Goal: Task Accomplishment & Management: Manage account settings

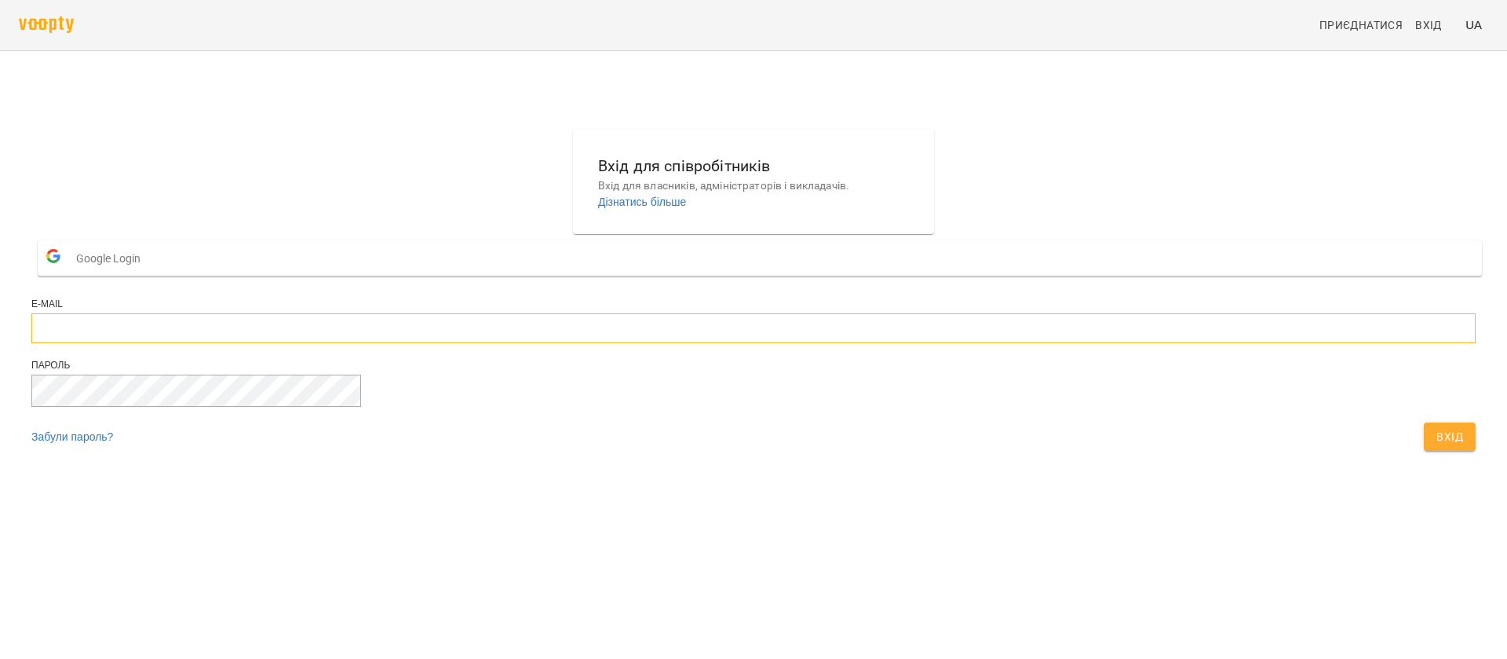
type input "**********"
click at [1437, 446] on span "Вхід" at bounding box center [1450, 436] width 27 height 19
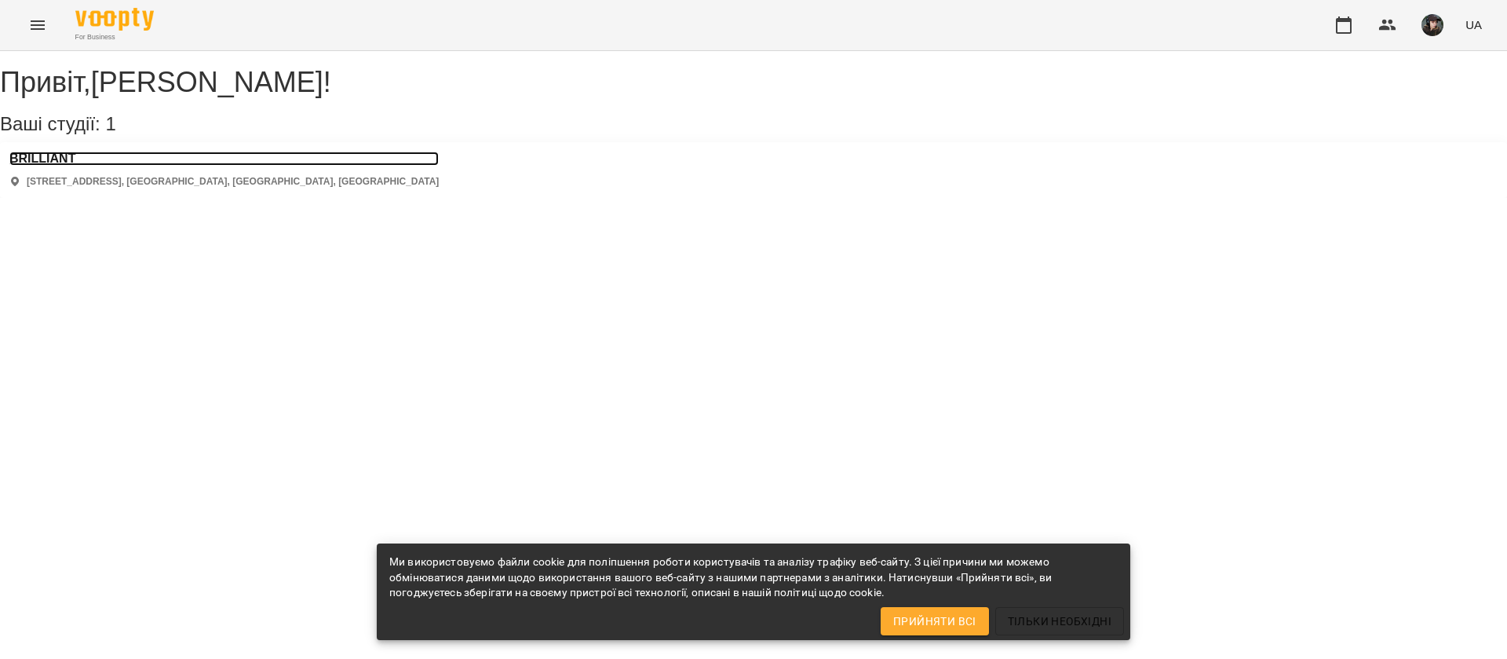
click at [79, 166] on h3 "BRILLIANT" at bounding box center [223, 159] width 429 height 14
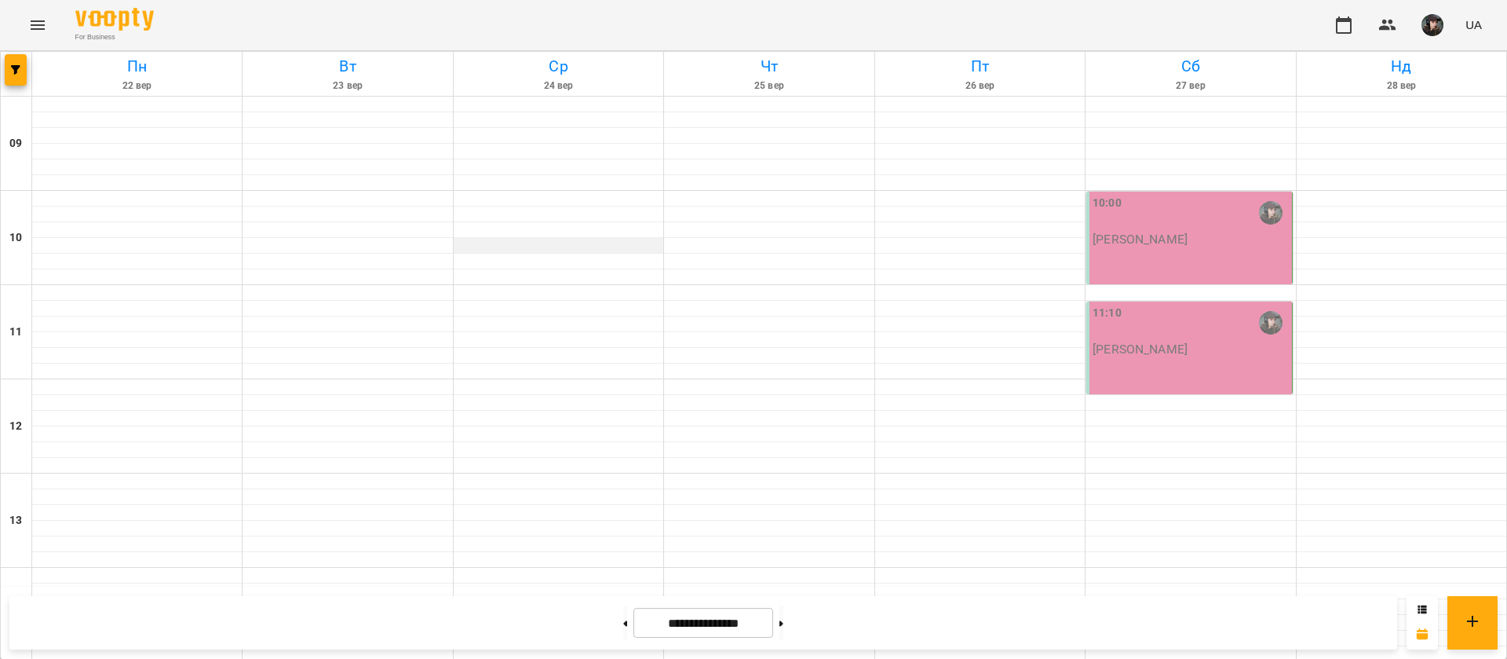
scroll to position [639, 0]
click at [623, 626] on button at bounding box center [625, 622] width 4 height 35
type input "**********"
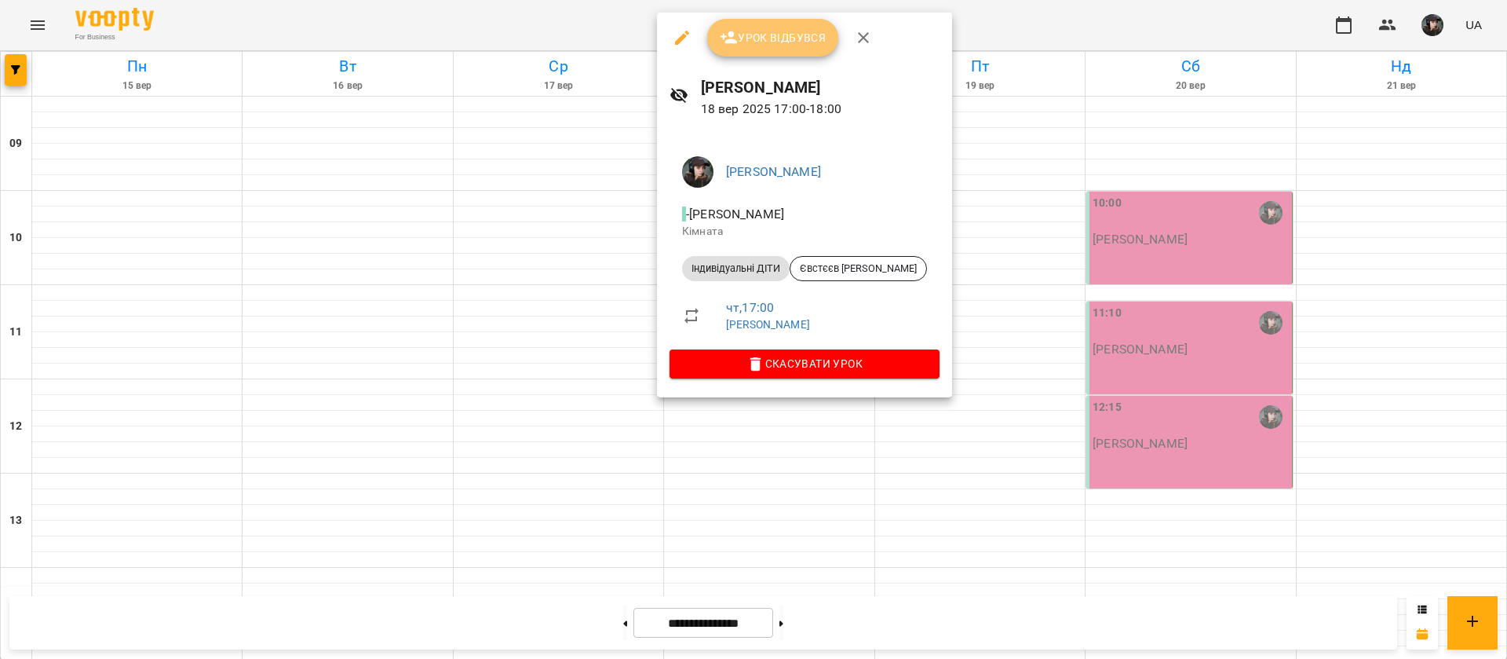
click at [773, 40] on span "Урок відбувся" at bounding box center [773, 37] width 107 height 19
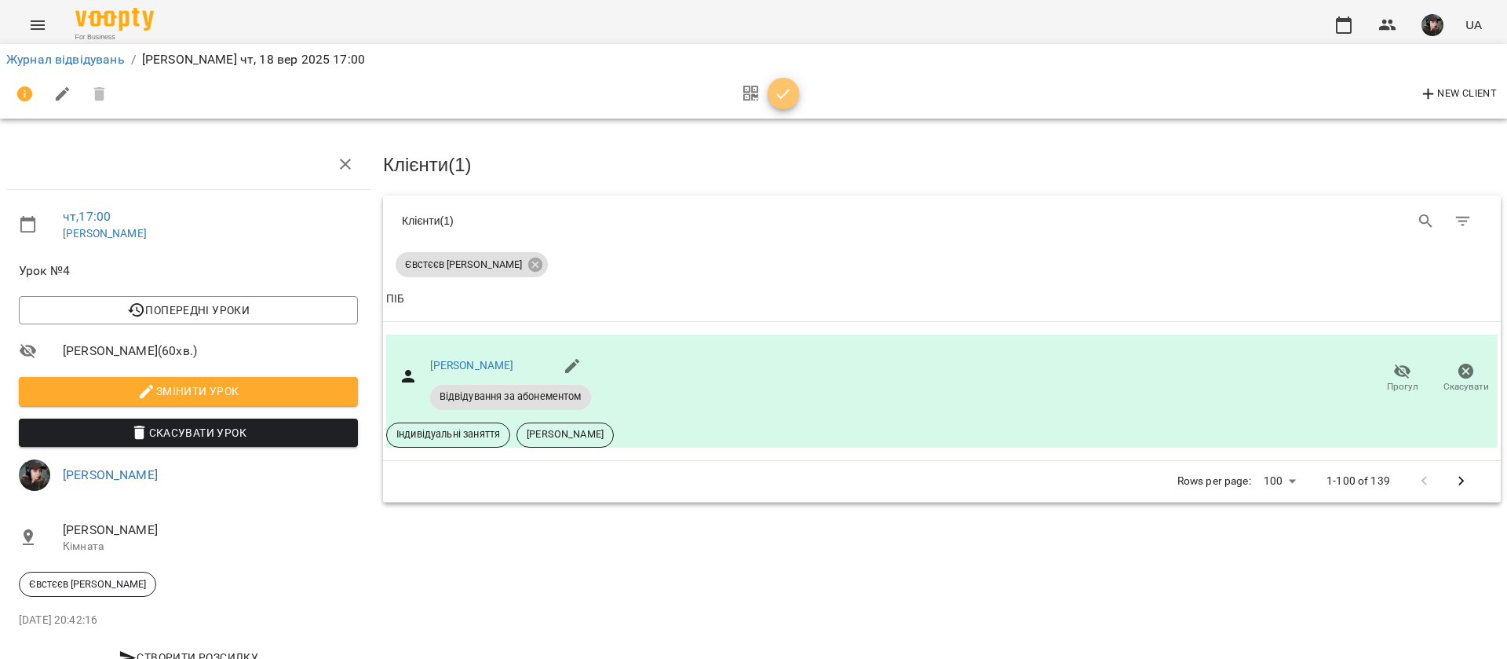
click at [788, 94] on icon "button" at bounding box center [783, 94] width 19 height 19
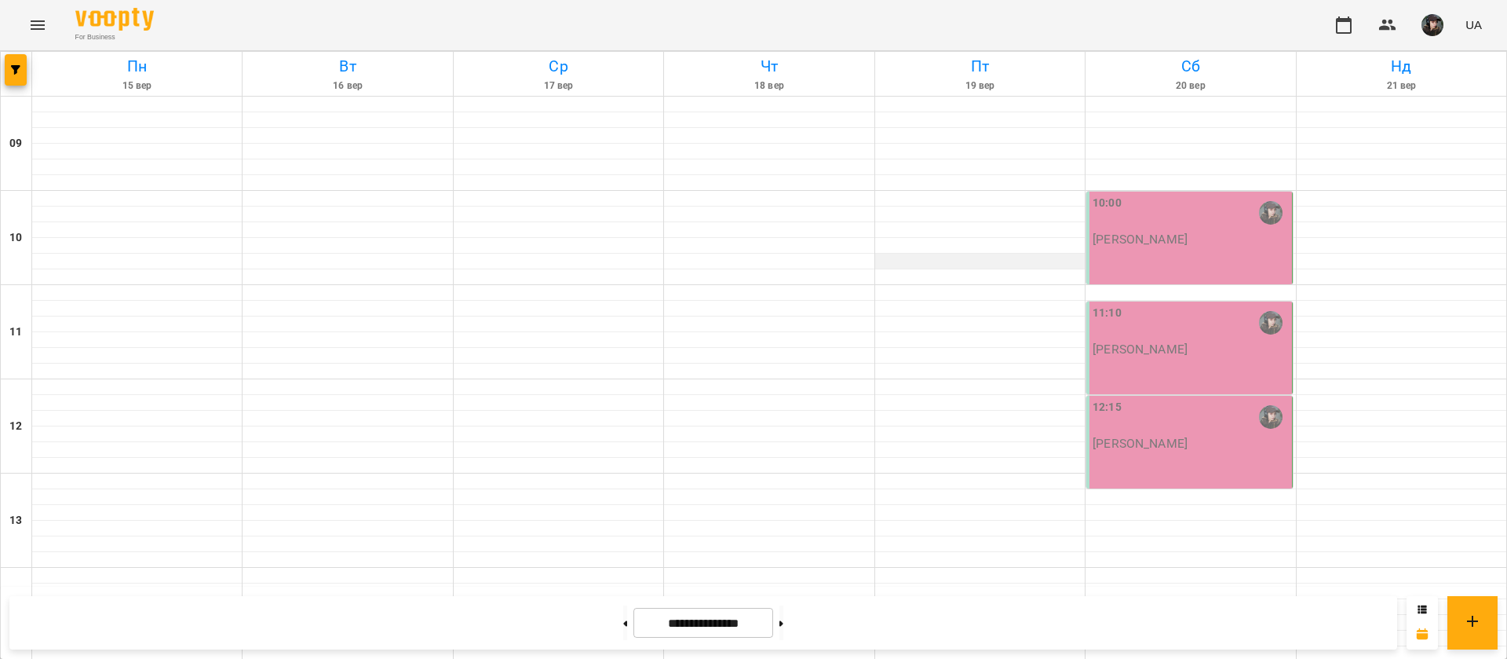
scroll to position [639, 0]
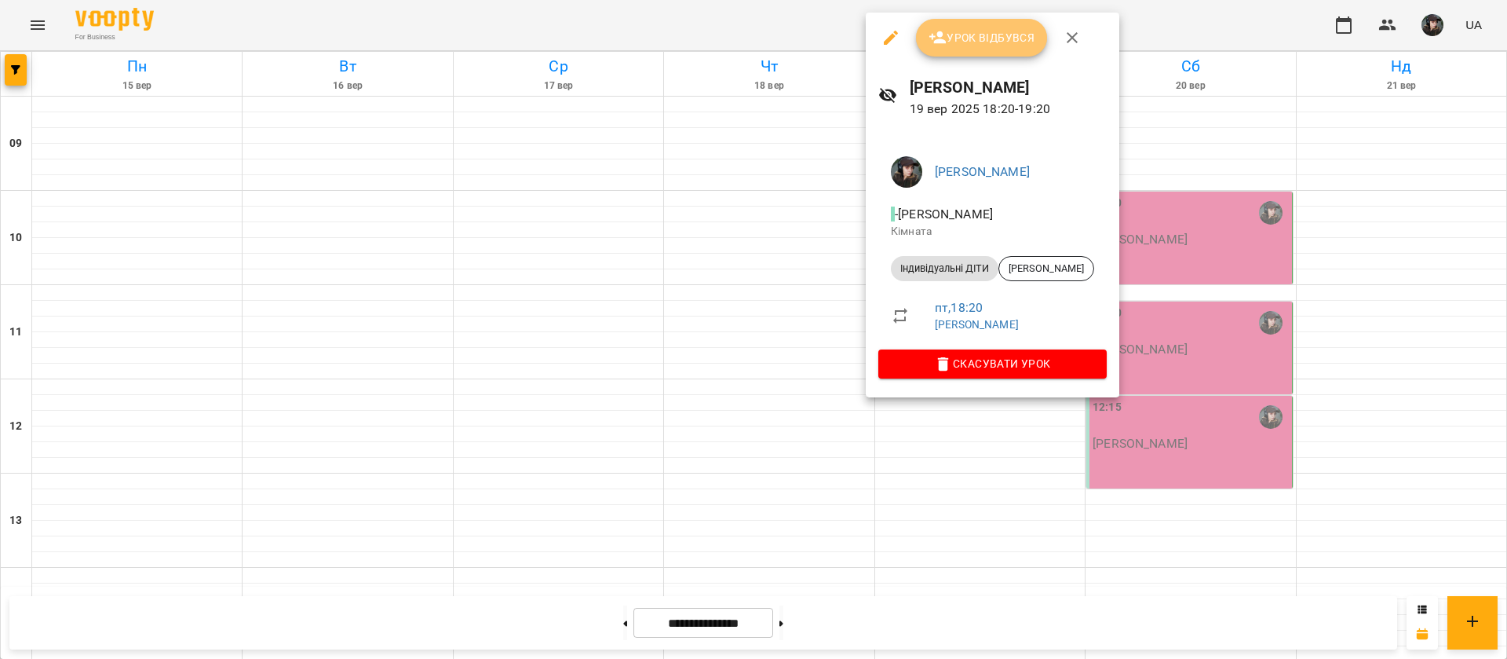
click at [974, 29] on span "Урок відбувся" at bounding box center [982, 37] width 107 height 19
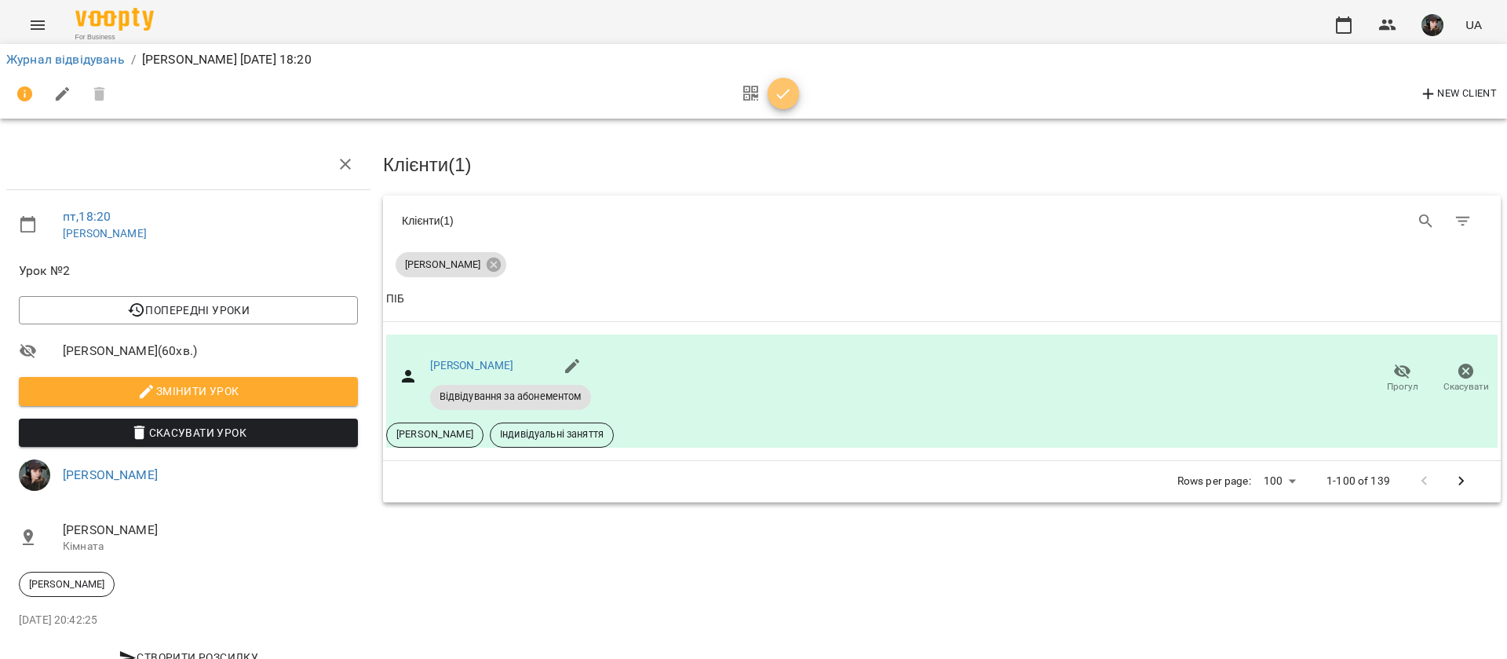
click at [777, 96] on icon "button" at bounding box center [783, 94] width 19 height 19
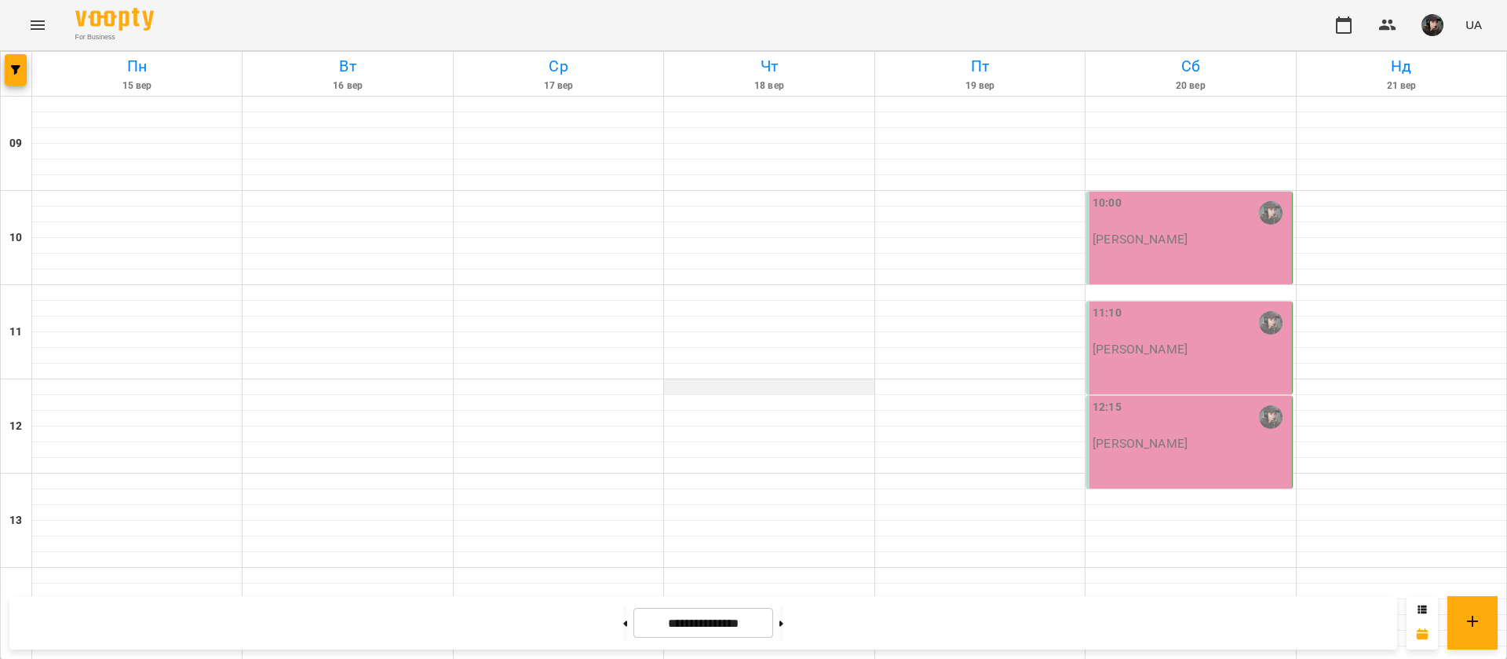
scroll to position [639, 0]
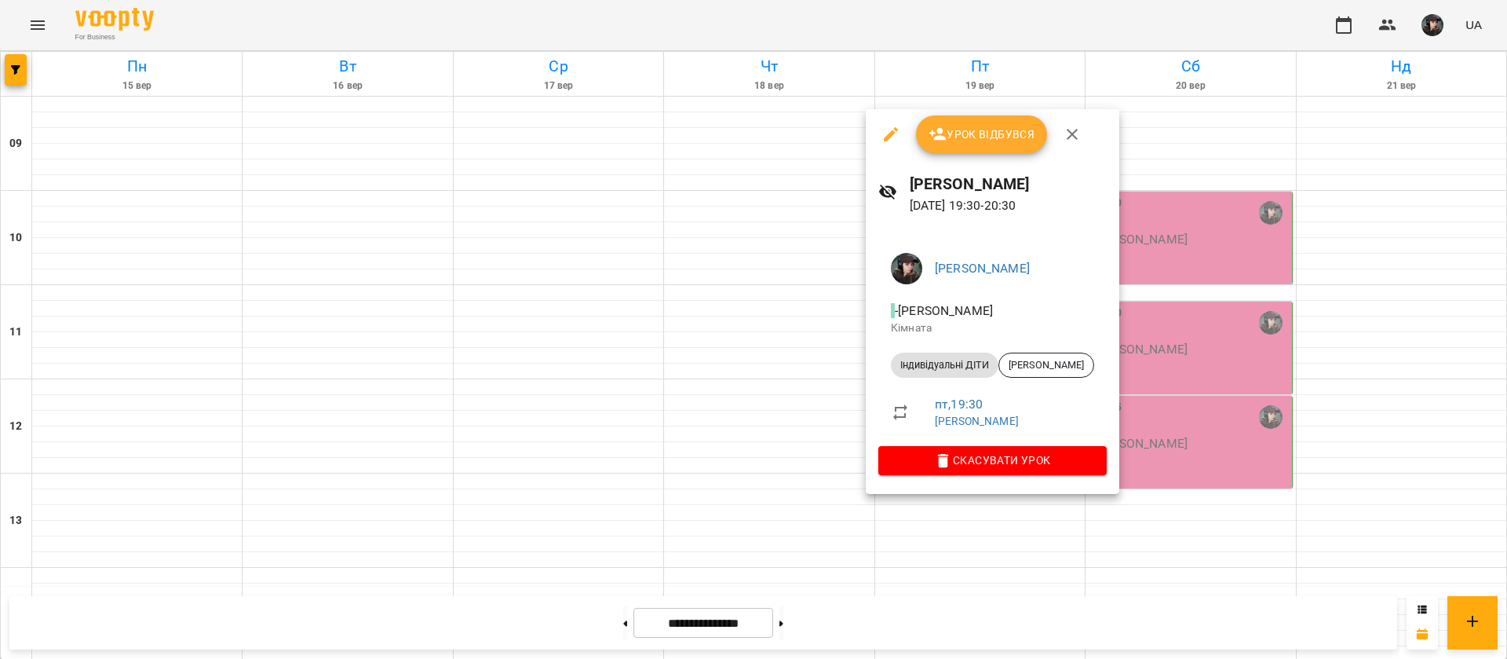
click at [1003, 137] on span "Урок відбувся" at bounding box center [982, 134] width 107 height 19
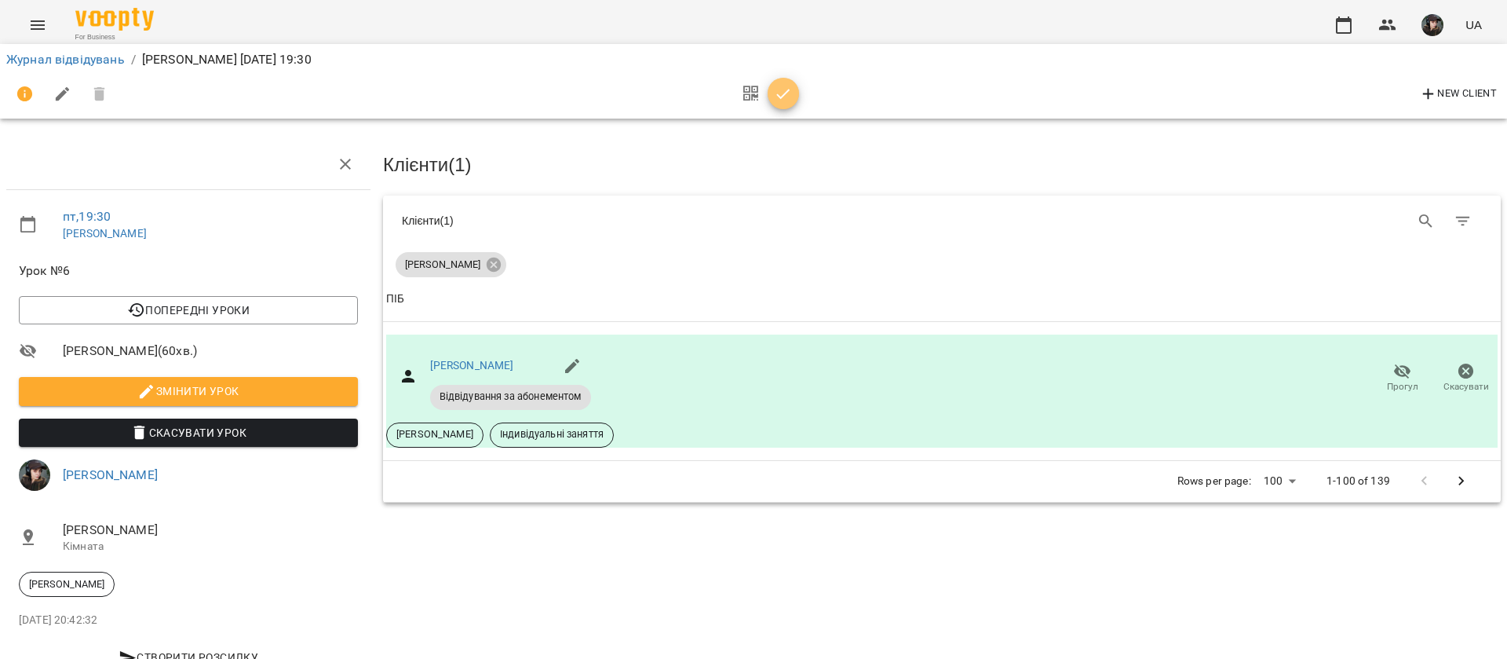
click at [789, 92] on icon "button" at bounding box center [783, 94] width 19 height 19
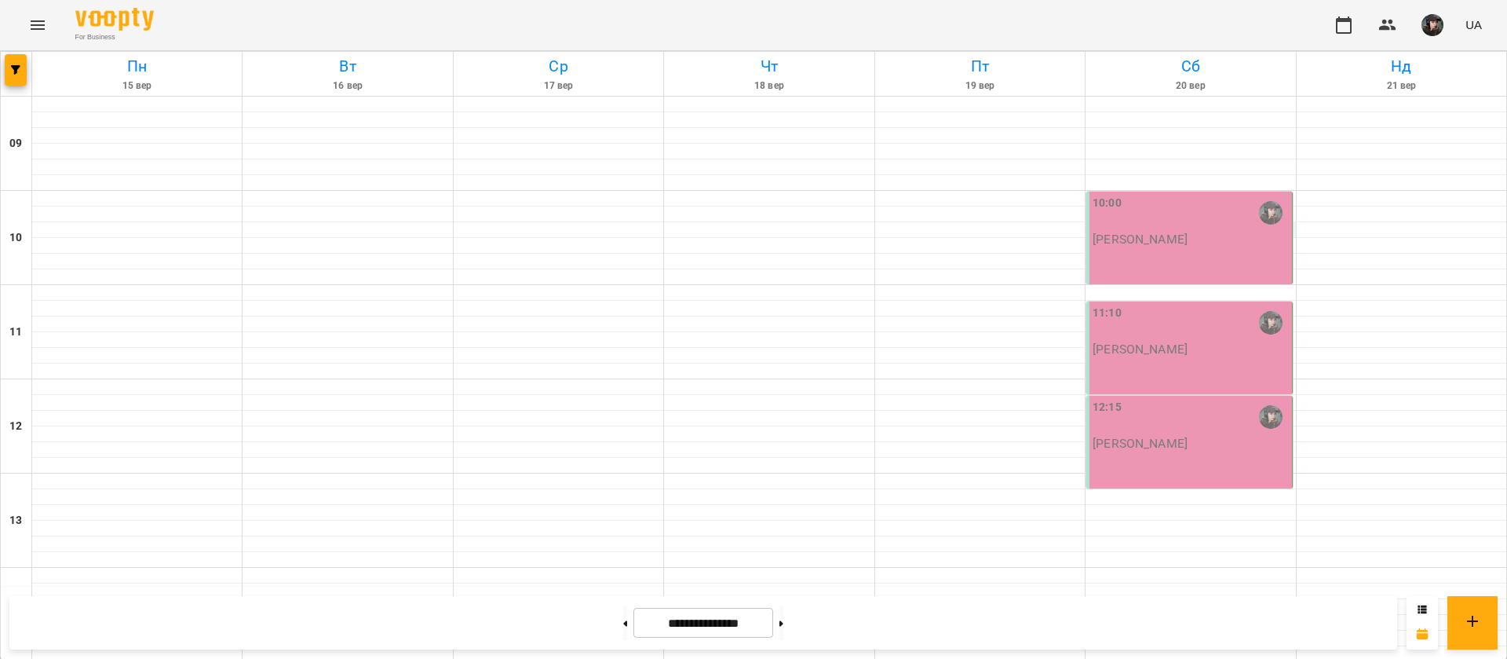
scroll to position [639, 0]
click at [784, 616] on button at bounding box center [782, 622] width 4 height 35
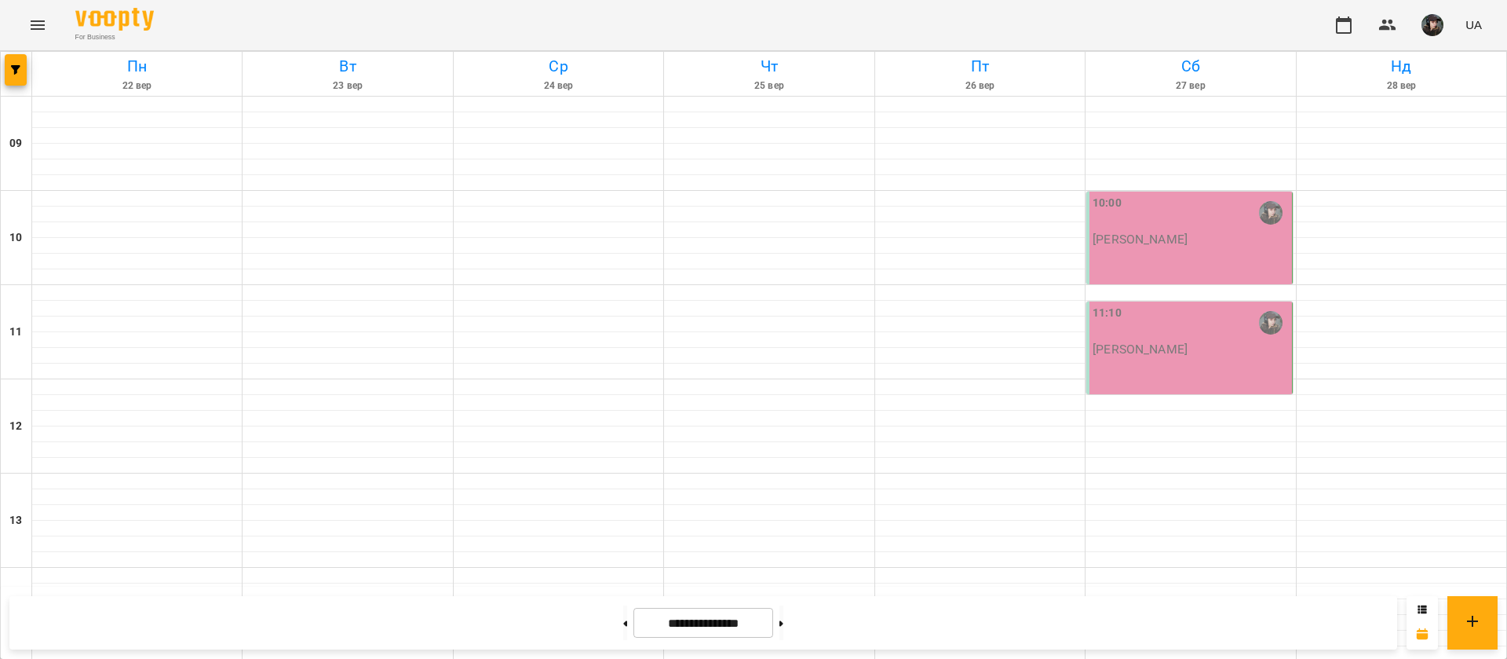
scroll to position [0, 0]
click at [784, 634] on button at bounding box center [782, 622] width 4 height 35
type input "**********"
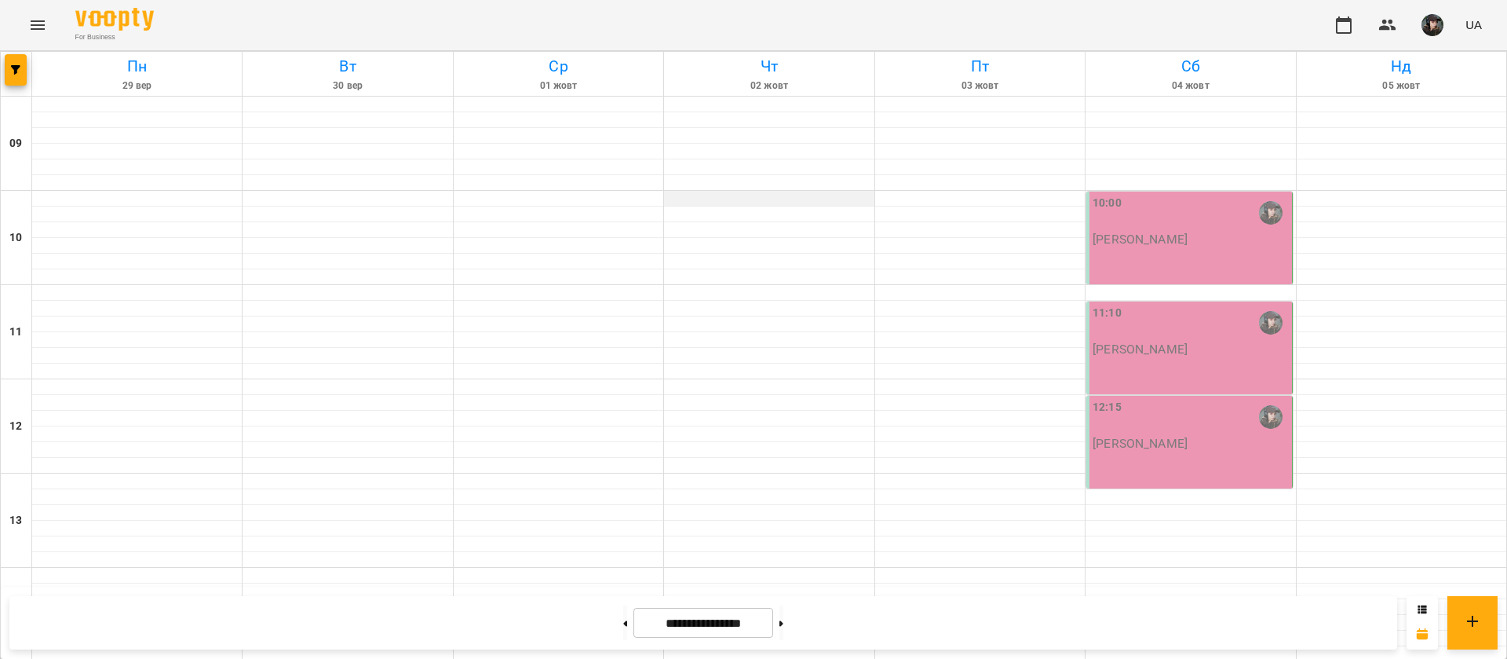
scroll to position [639, 0]
